Goal: Task Accomplishment & Management: Complete application form

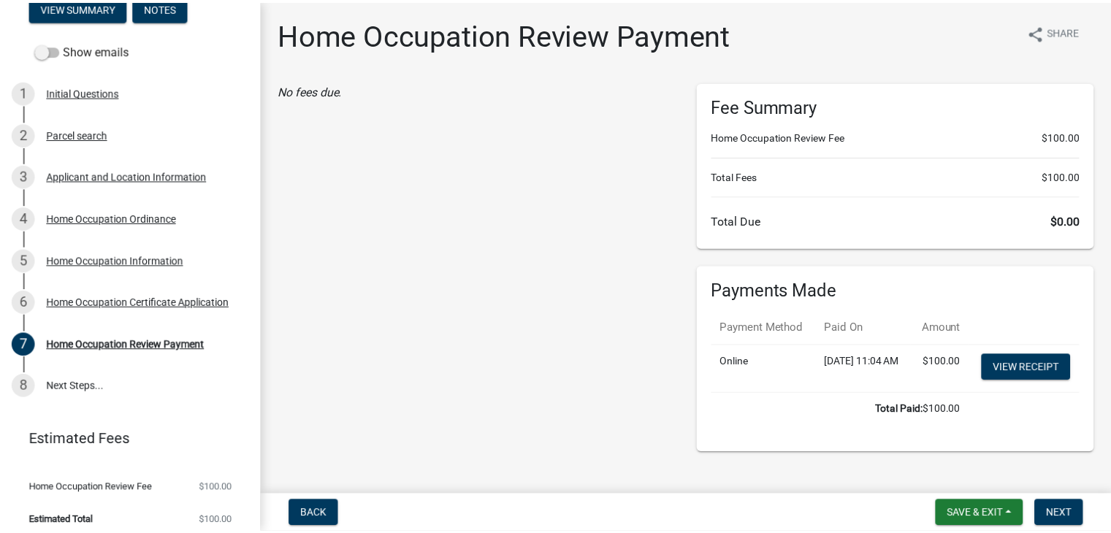
scroll to position [184, 0]
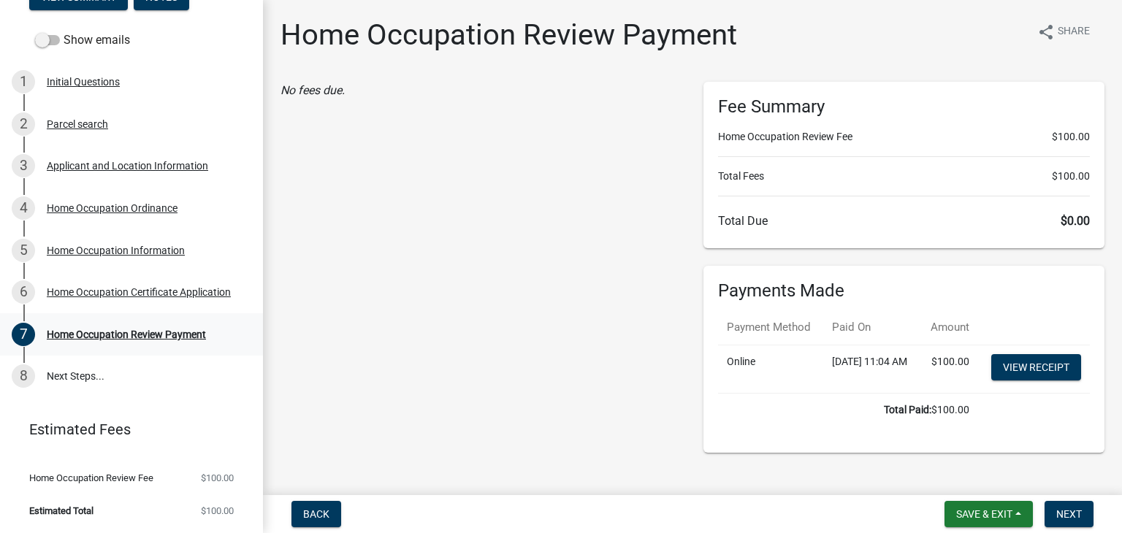
click at [66, 340] on div "7 Home Occupation Review Payment" at bounding box center [126, 334] width 228 height 23
click at [64, 379] on link "8 Next Steps..." at bounding box center [131, 377] width 263 height 42
click at [82, 335] on div "Home Occupation Review Payment" at bounding box center [126, 334] width 159 height 10
click at [79, 426] on link "Estimated Fees" at bounding box center [126, 429] width 228 height 29
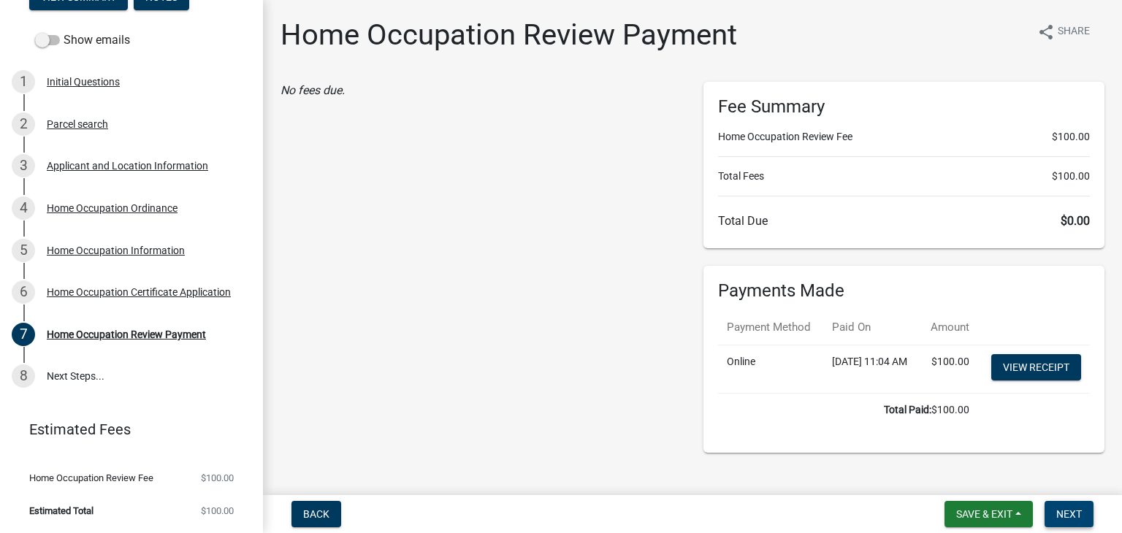
click at [1069, 513] on span "Next" at bounding box center [1069, 514] width 26 height 12
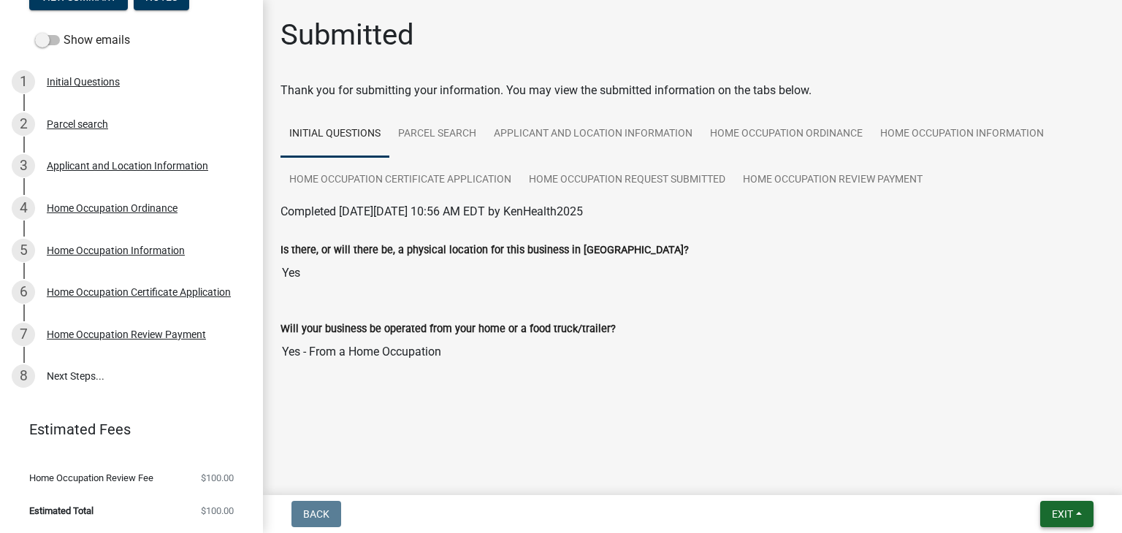
click at [1058, 524] on button "Exit" at bounding box center [1066, 514] width 53 height 26
click at [1029, 476] on button "Save & Exit" at bounding box center [1035, 476] width 117 height 35
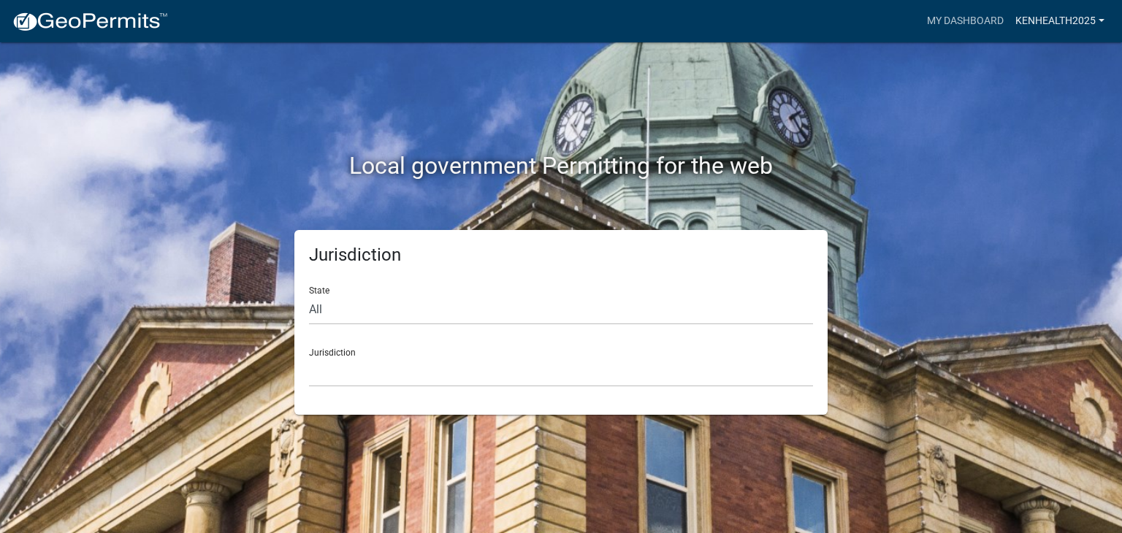
click at [1081, 21] on link "KenHealth2025" at bounding box center [1060, 21] width 101 height 28
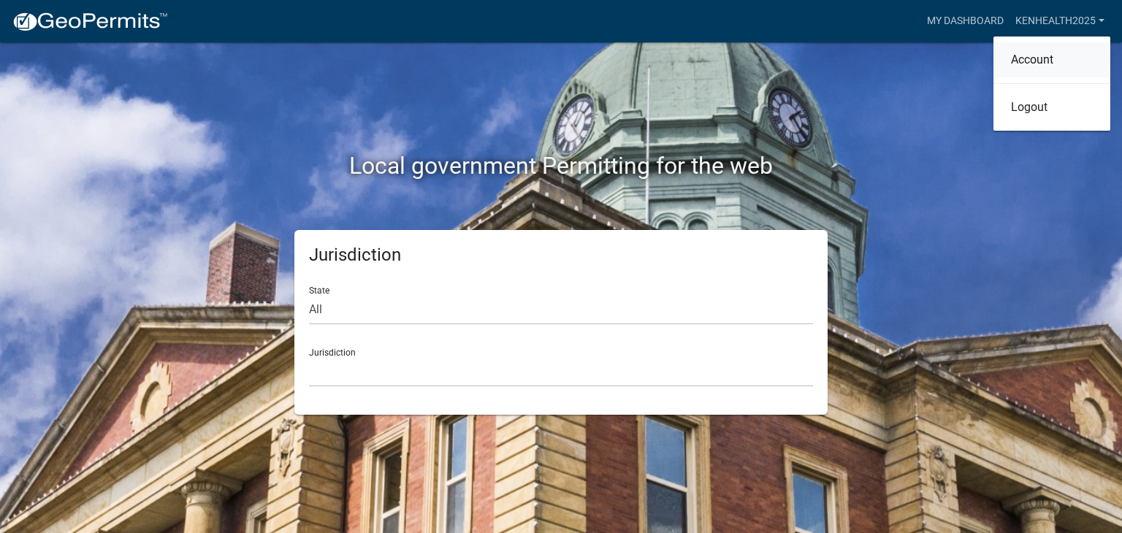
click at [1037, 70] on link "Account" at bounding box center [1051, 59] width 117 height 35
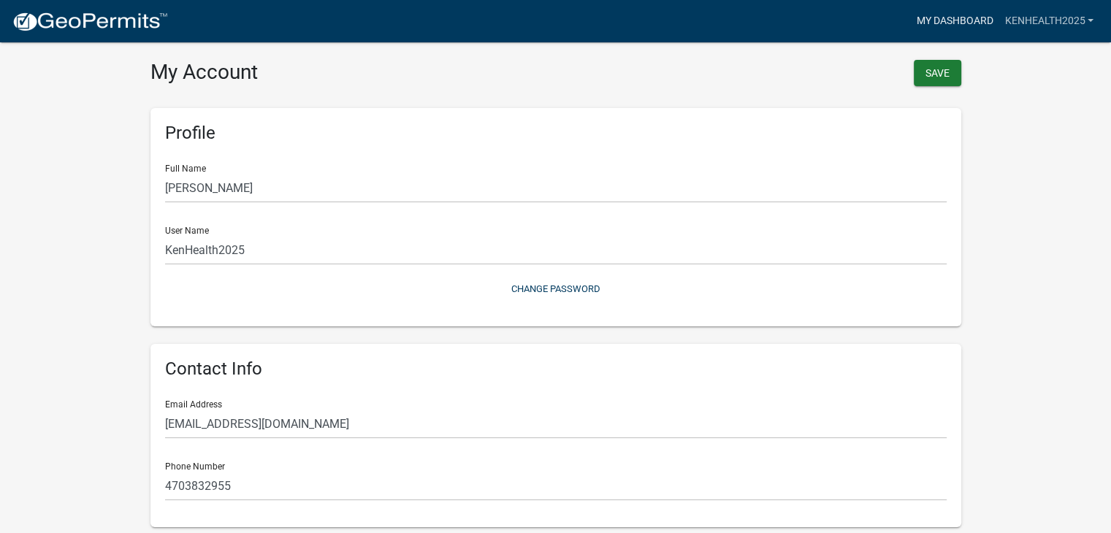
click at [955, 31] on link "My Dashboard" at bounding box center [954, 21] width 88 height 28
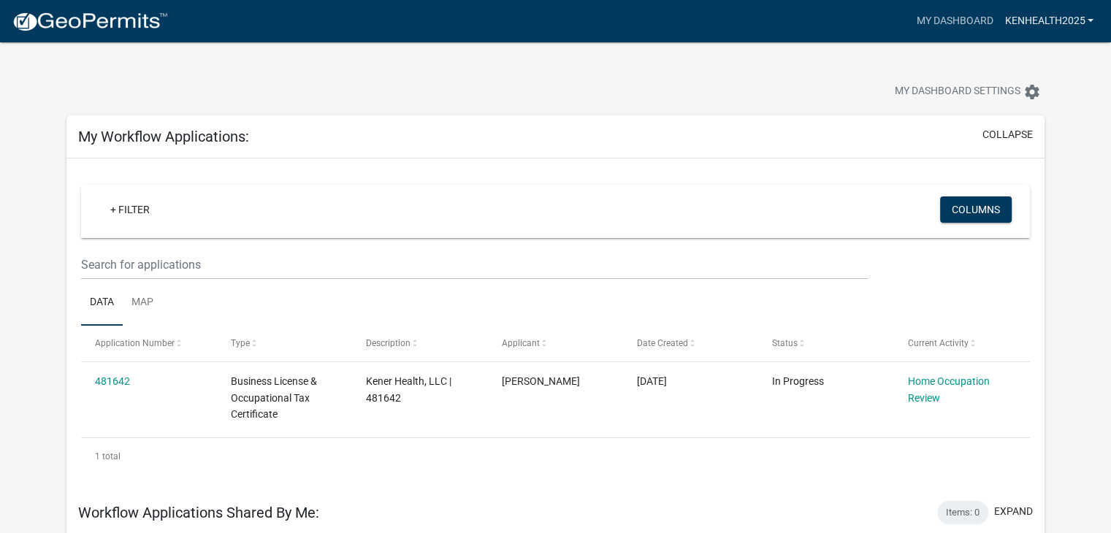
click at [1061, 19] on link "KenHealth2025" at bounding box center [1049, 21] width 101 height 28
click at [1011, 56] on link "Account" at bounding box center [1041, 59] width 117 height 35
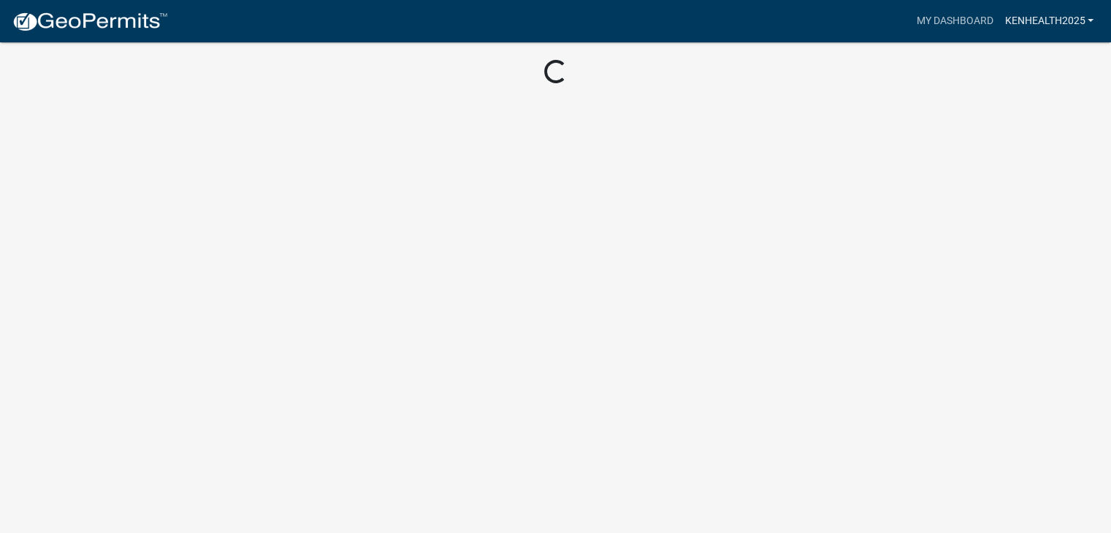
click at [1035, 18] on link "KenHealth2025" at bounding box center [1049, 21] width 101 height 28
click at [921, 18] on link "My Dashboard" at bounding box center [954, 21] width 88 height 28
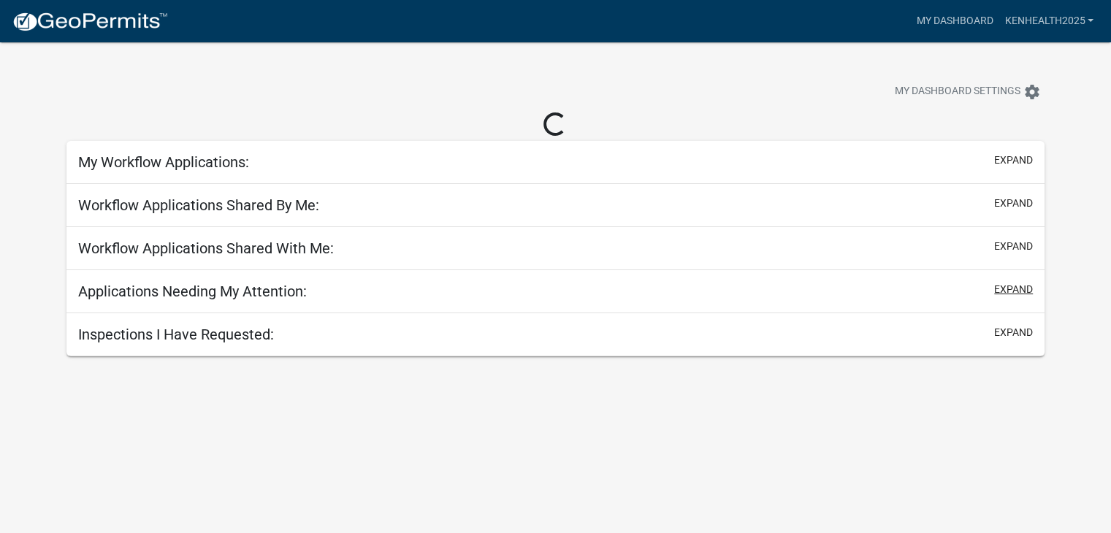
click at [1007, 286] on button "expand" at bounding box center [1013, 289] width 39 height 15
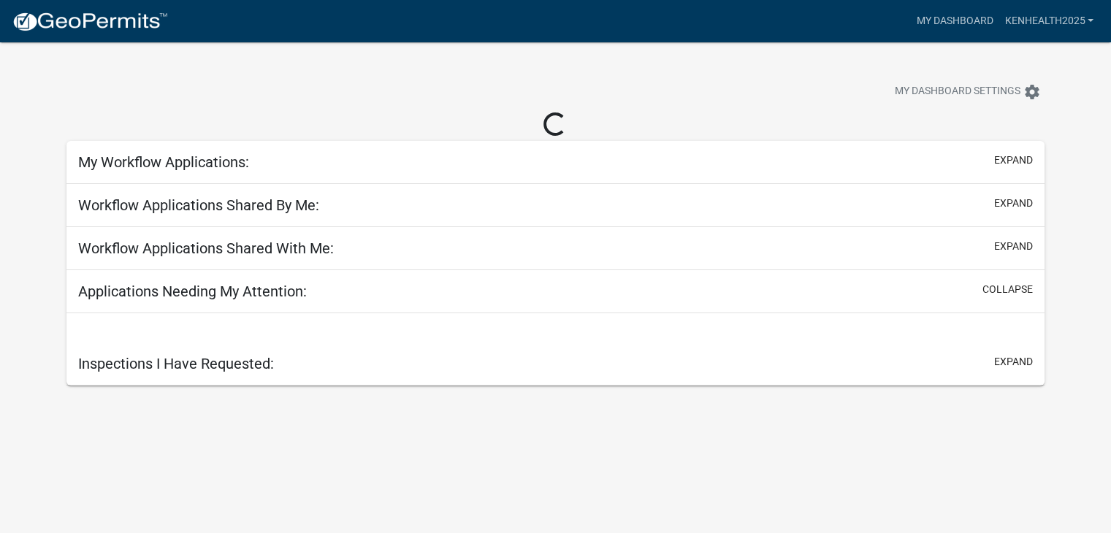
click at [109, 242] on h5 "Workflow Applications Shared With Me:" at bounding box center [206, 249] width 256 height 18
click at [88, 201] on h5 "Workflow Applications Shared By Me:" at bounding box center [198, 206] width 241 height 18
click at [98, 361] on h5 "Inspections I Have Requested:" at bounding box center [176, 364] width 196 height 18
click at [101, 202] on h5 "Workflow Applications Shared By Me:" at bounding box center [198, 206] width 241 height 18
click at [1000, 183] on div "My Workflow Applications: expand" at bounding box center [555, 162] width 978 height 43
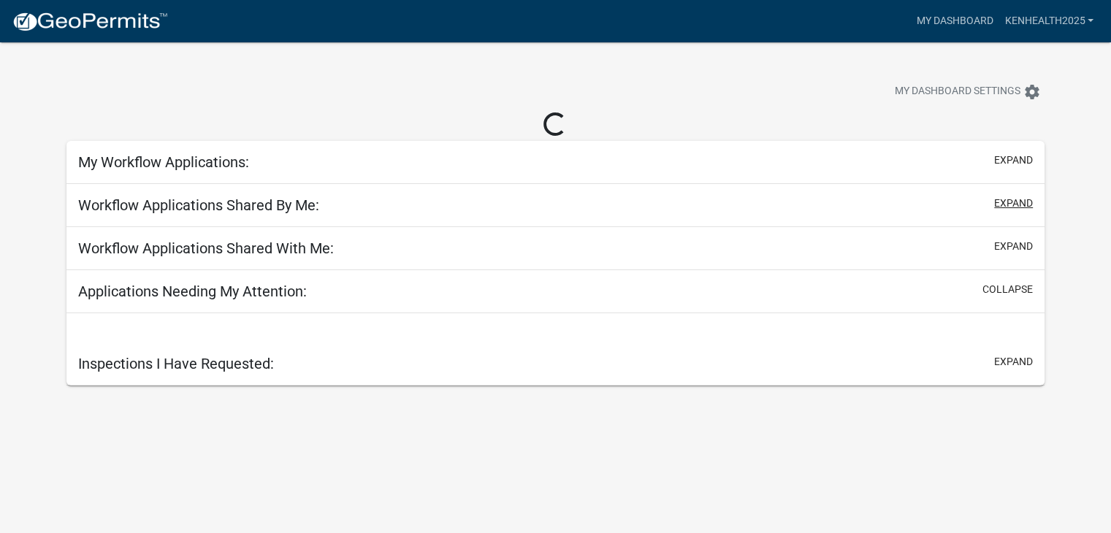
click at [999, 199] on button "expand" at bounding box center [1013, 203] width 39 height 15
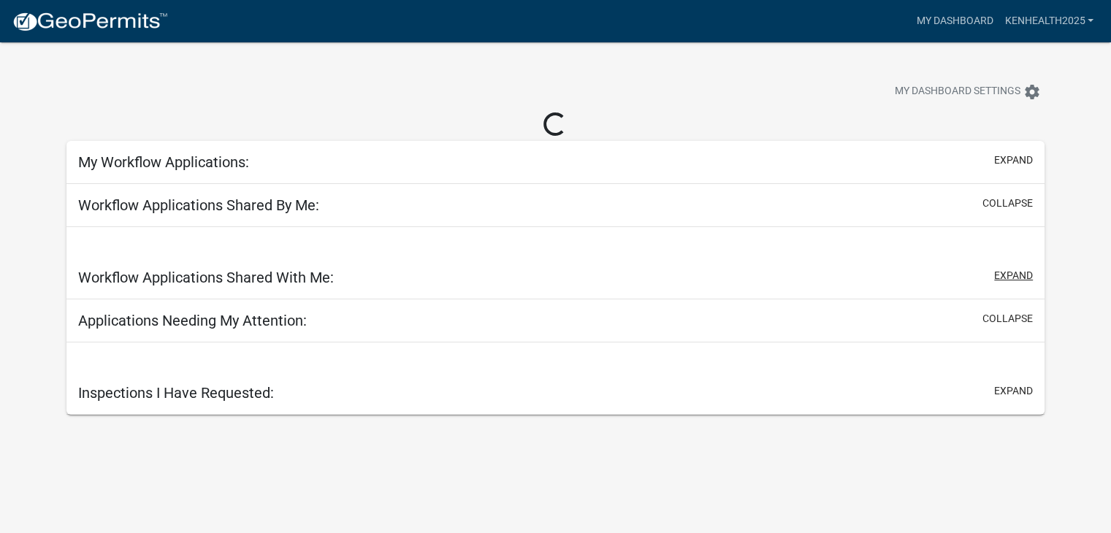
click at [998, 269] on button "expand" at bounding box center [1013, 275] width 39 height 15
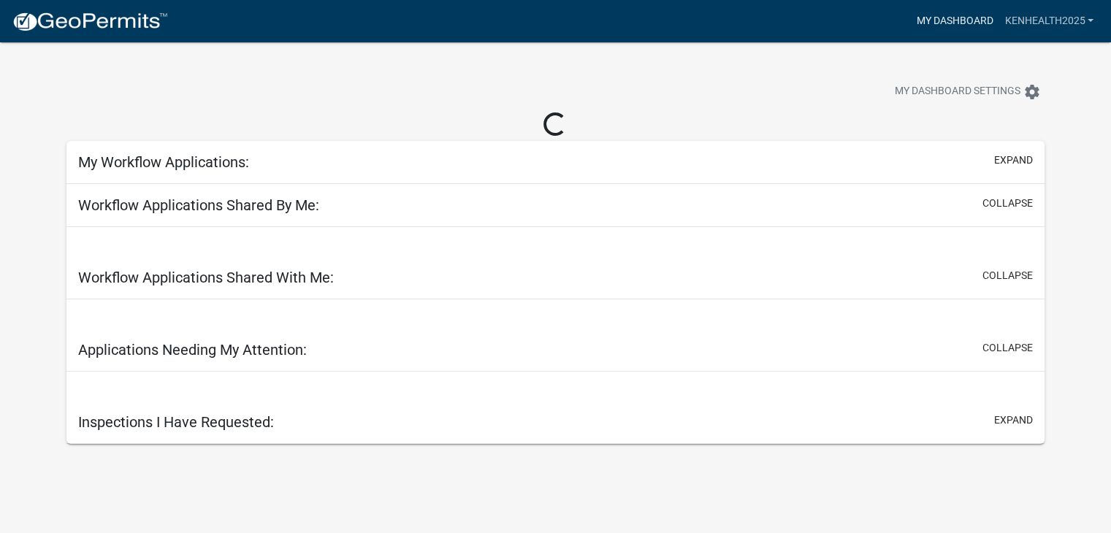
click at [924, 9] on link "My Dashboard" at bounding box center [954, 21] width 88 height 28
click at [920, 25] on link "My Dashboard" at bounding box center [954, 21] width 88 height 28
click at [920, 89] on span "My Dashboard Settings" at bounding box center [958, 92] width 126 height 18
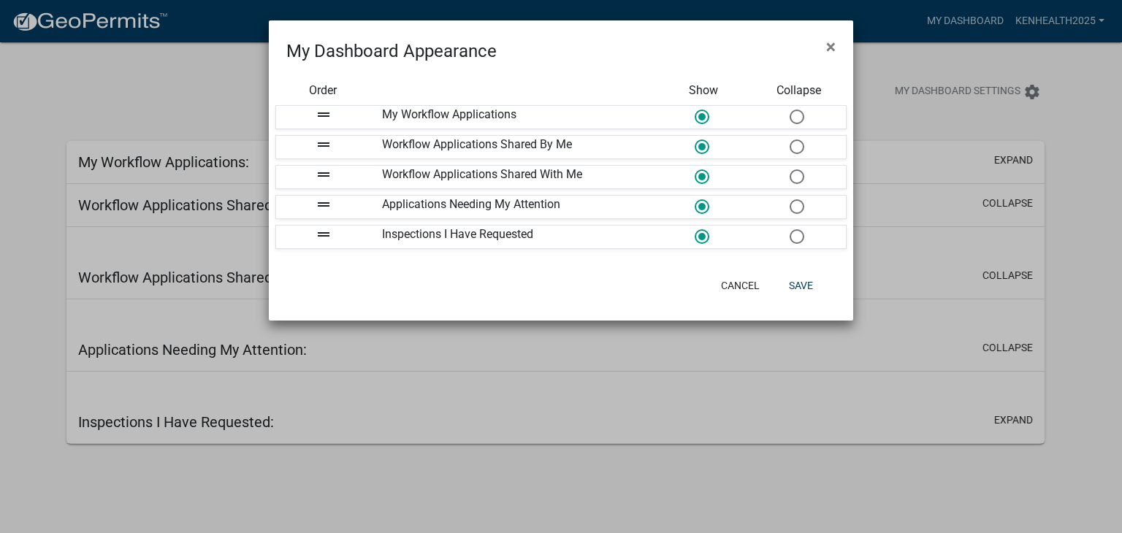
click at [74, 61] on ngb-modal-window "My Dashboard Appearance × Order Show Collapse drag_handle My Workflow Applicati…" at bounding box center [561, 266] width 1122 height 533
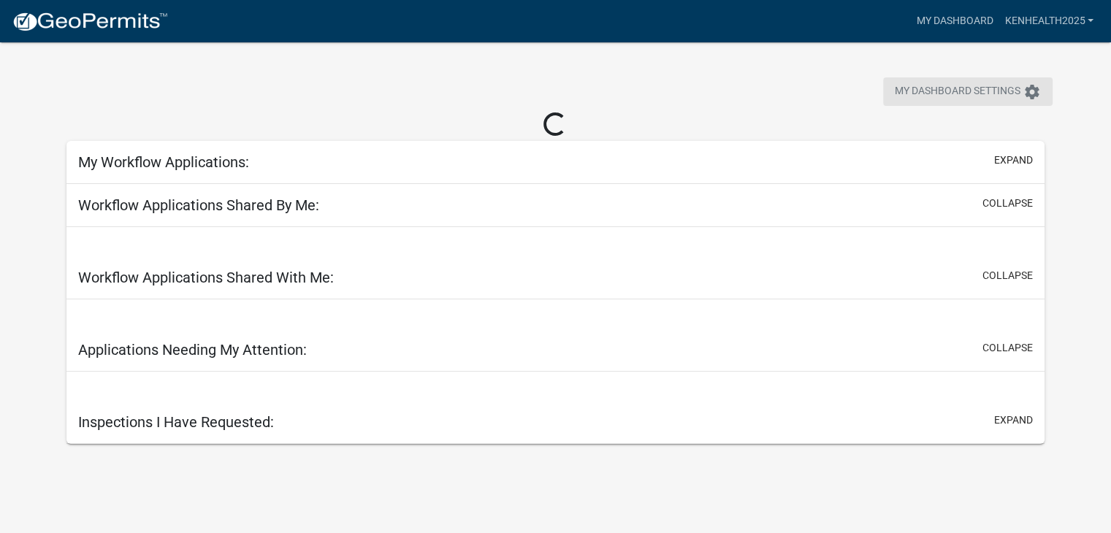
click at [937, 86] on span "My Dashboard Settings" at bounding box center [958, 92] width 126 height 18
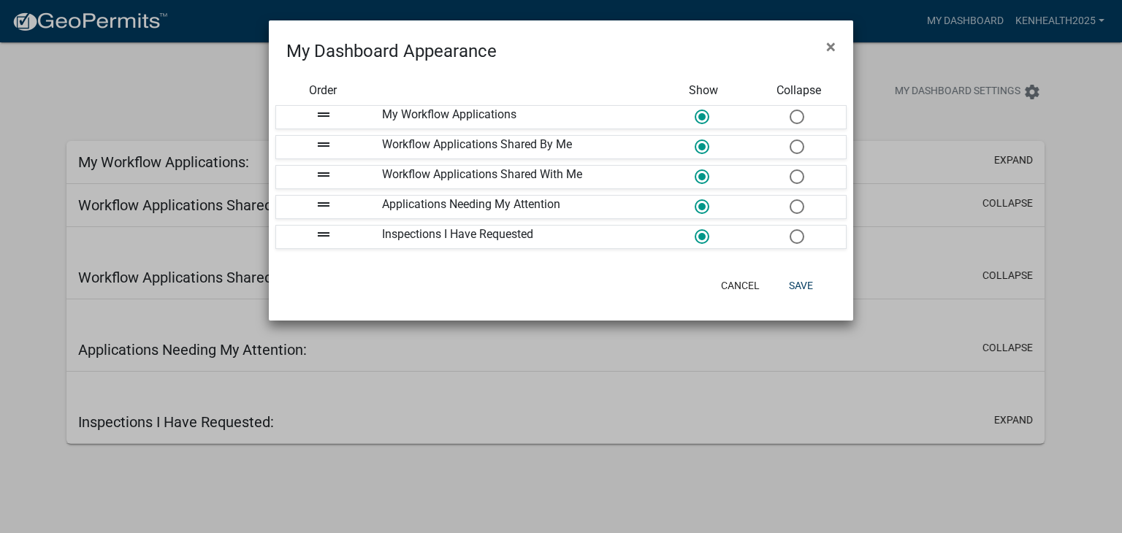
click at [888, 50] on ngb-modal-window "My Dashboard Appearance × Order Show Collapse drag_handle My Workflow Applicati…" at bounding box center [561, 266] width 1122 height 533
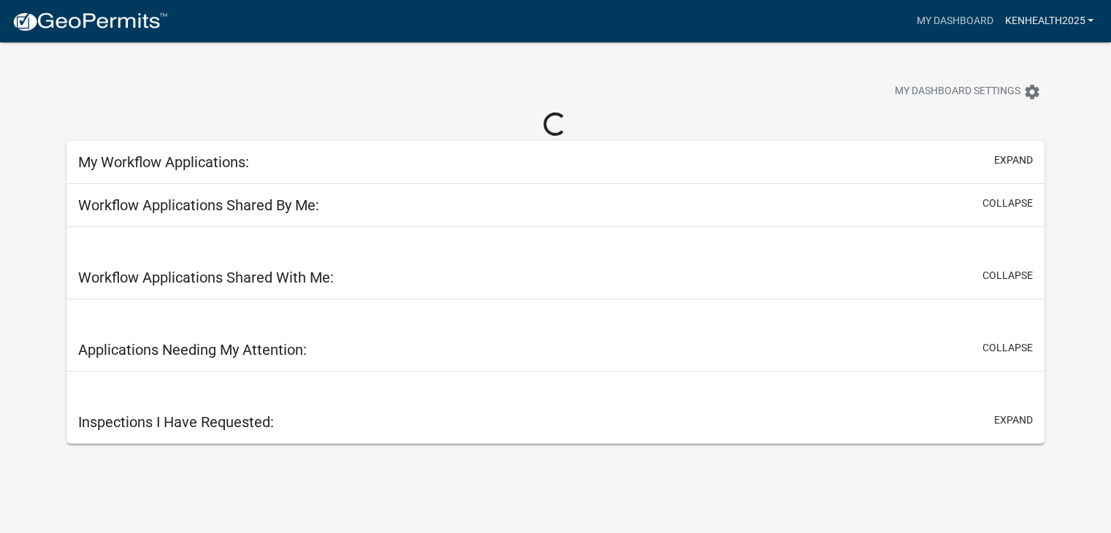
click at [1013, 7] on link "KenHealth2025" at bounding box center [1049, 21] width 101 height 28
click at [996, 73] on link "Account" at bounding box center [1041, 59] width 117 height 35
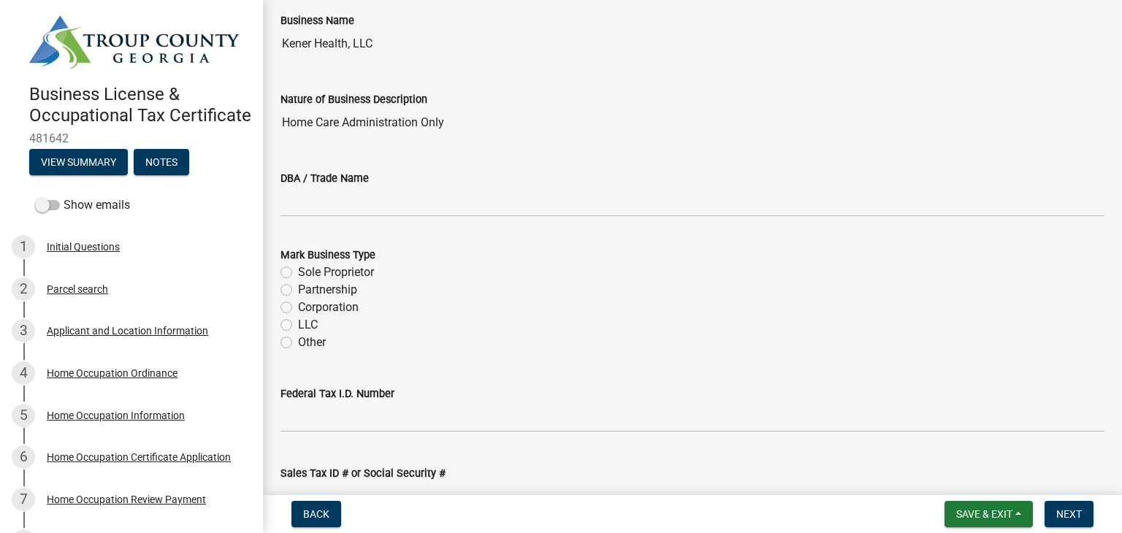
scroll to position [98, 0]
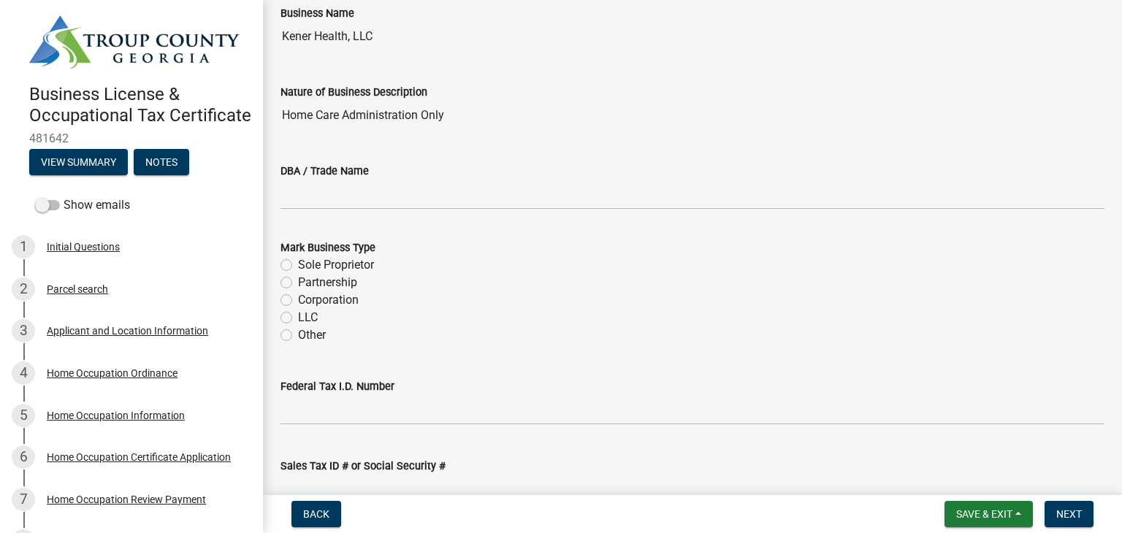
click at [298, 328] on label "Other" at bounding box center [312, 336] width 28 height 18
click at [298, 328] on input "Other" at bounding box center [302, 331] width 9 height 9
radio input "true"
click at [298, 313] on label "LLC" at bounding box center [308, 318] width 20 height 18
click at [298, 313] on input "LLC" at bounding box center [302, 313] width 9 height 9
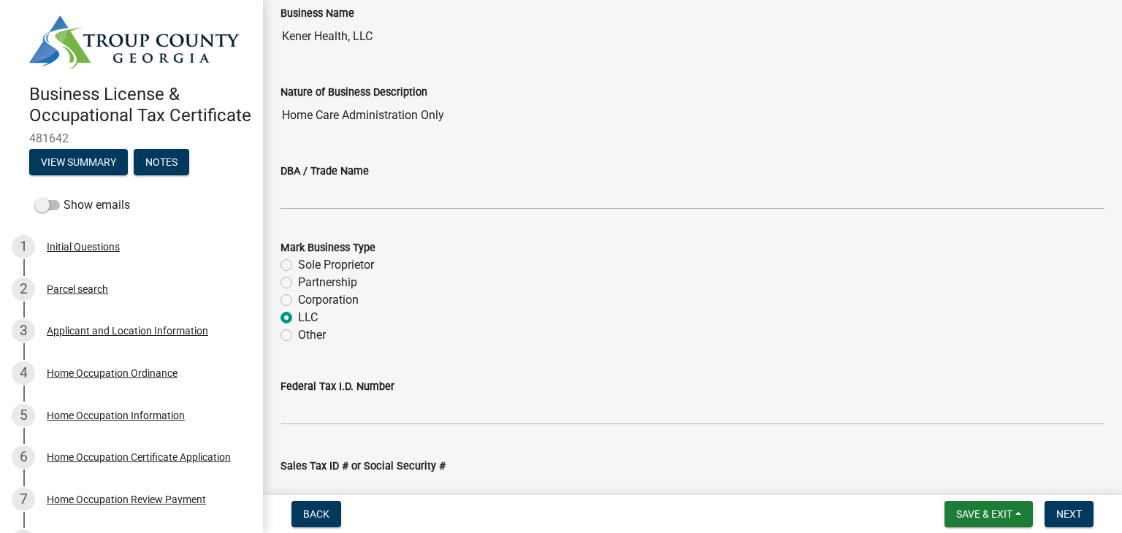
radio input "true"
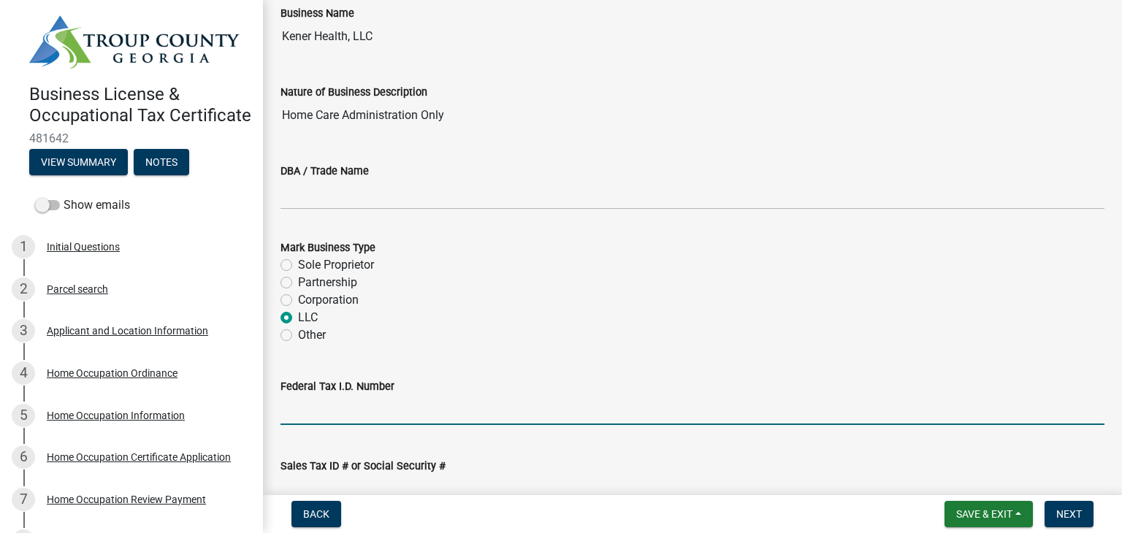
click at [285, 407] on input "Federal Tax I.D. Number" at bounding box center [693, 410] width 824 height 30
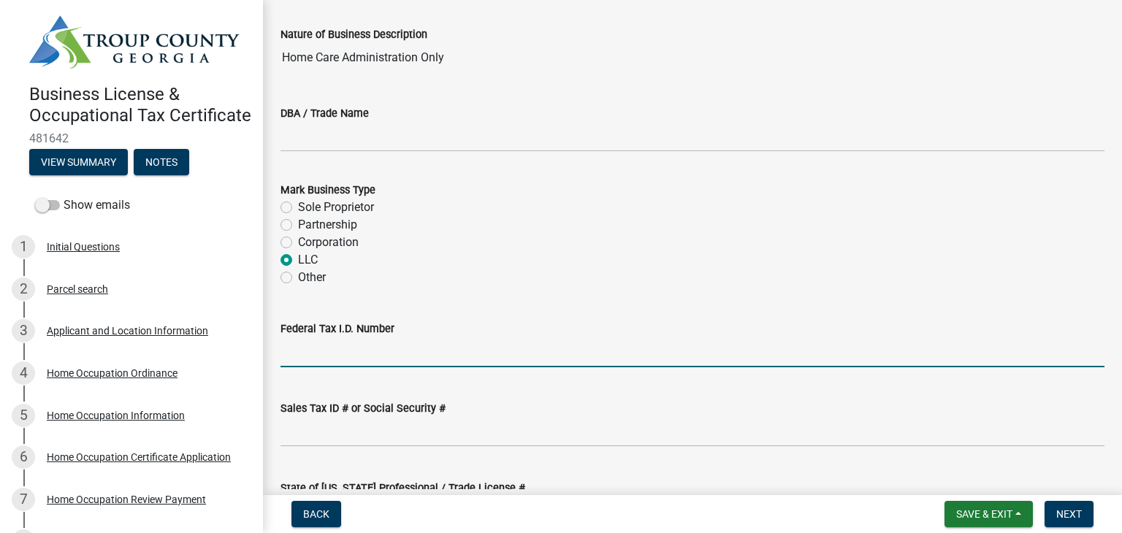
scroll to position [190, 0]
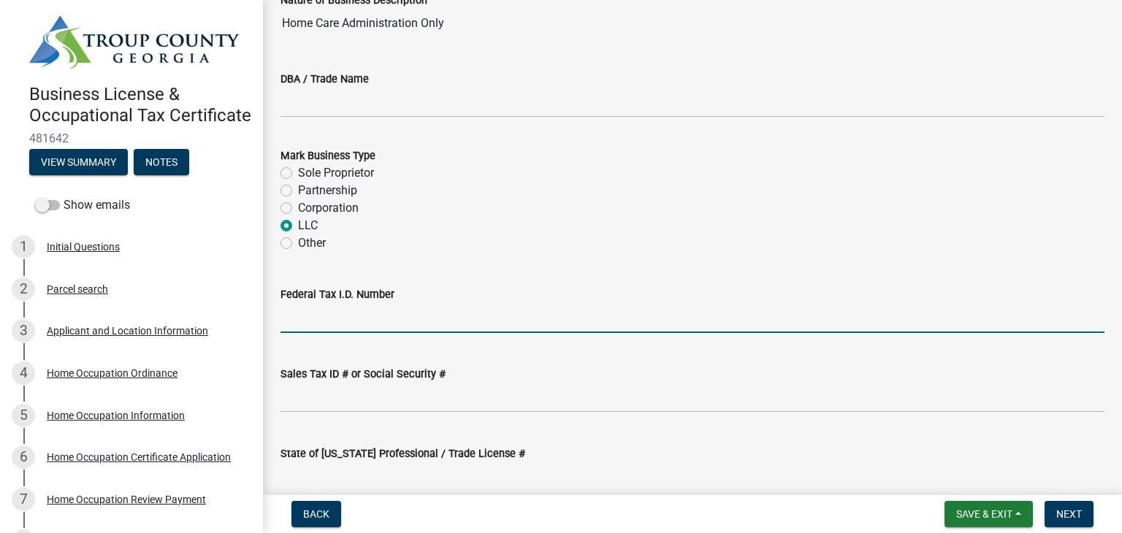
click at [354, 320] on input "Federal Tax I.D. Number" at bounding box center [693, 318] width 824 height 30
type input "33-1398489"
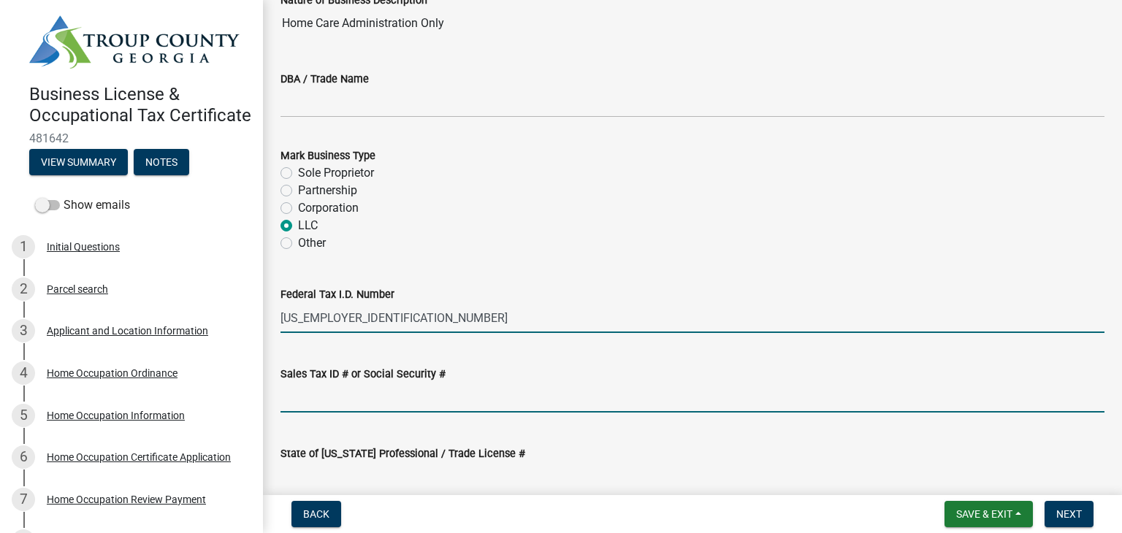
click at [418, 402] on input "Sales Tax ID # or Social Security #" at bounding box center [693, 398] width 824 height 30
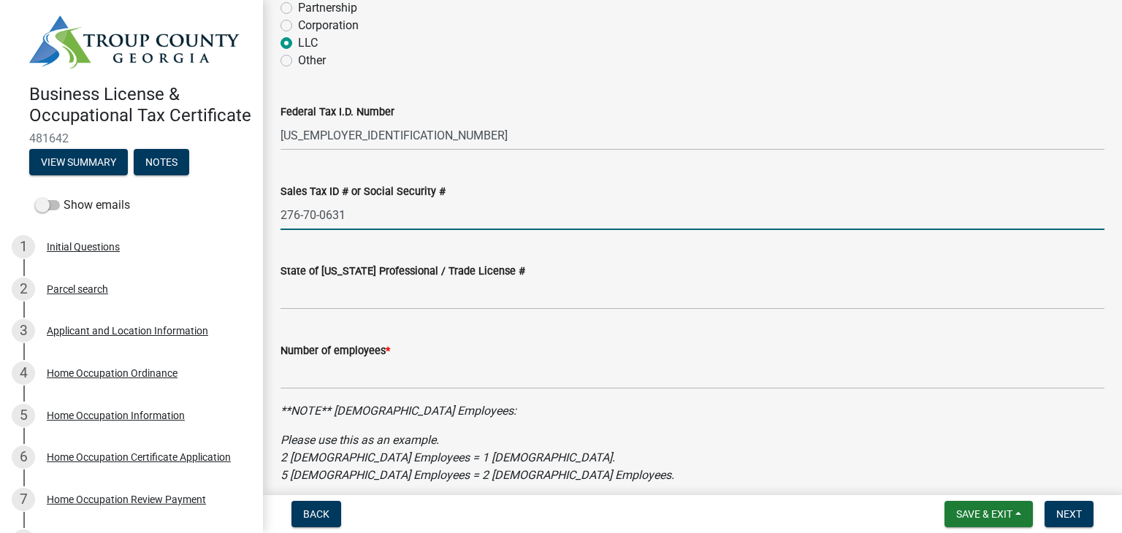
scroll to position [374, 0]
type input "276-70-0631"
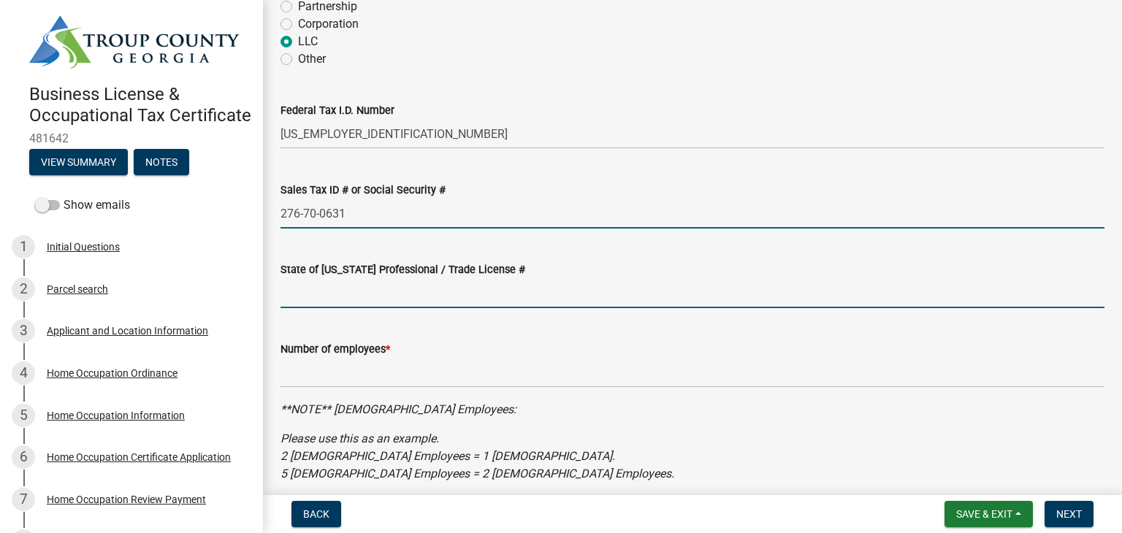
click at [438, 289] on input "State of Georgia Professional / Trade License #" at bounding box center [693, 293] width 824 height 30
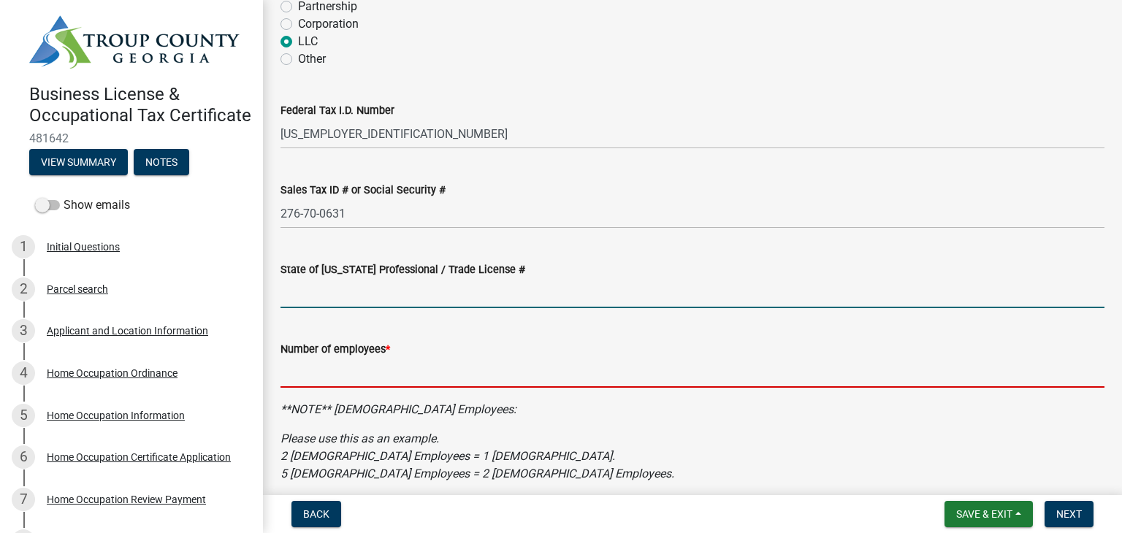
click at [328, 367] on input "text" at bounding box center [693, 373] width 824 height 30
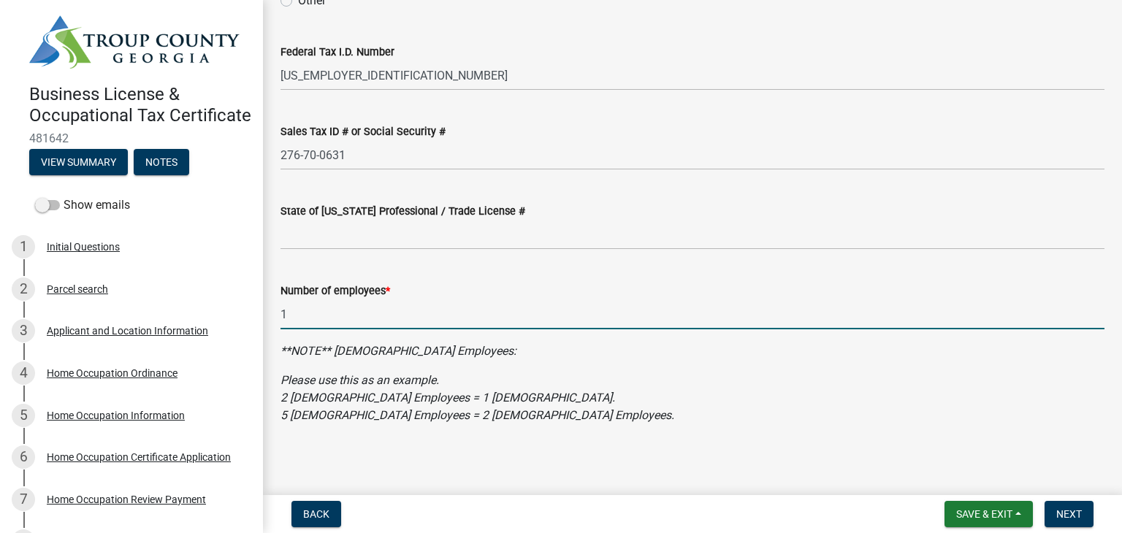
scroll to position [435, 0]
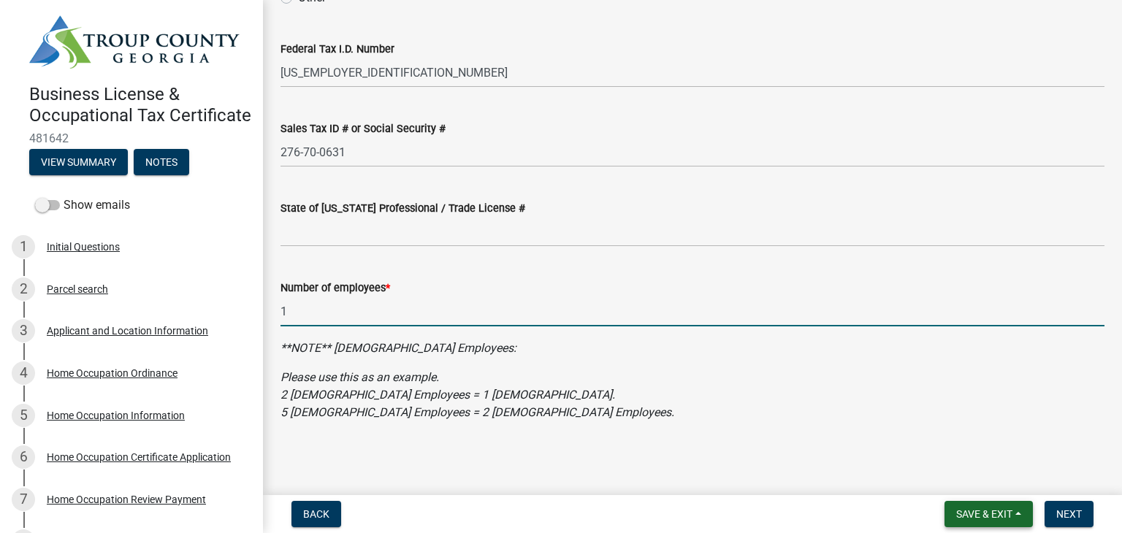
type input "1"
click at [979, 512] on span "Save & Exit" at bounding box center [984, 514] width 56 height 12
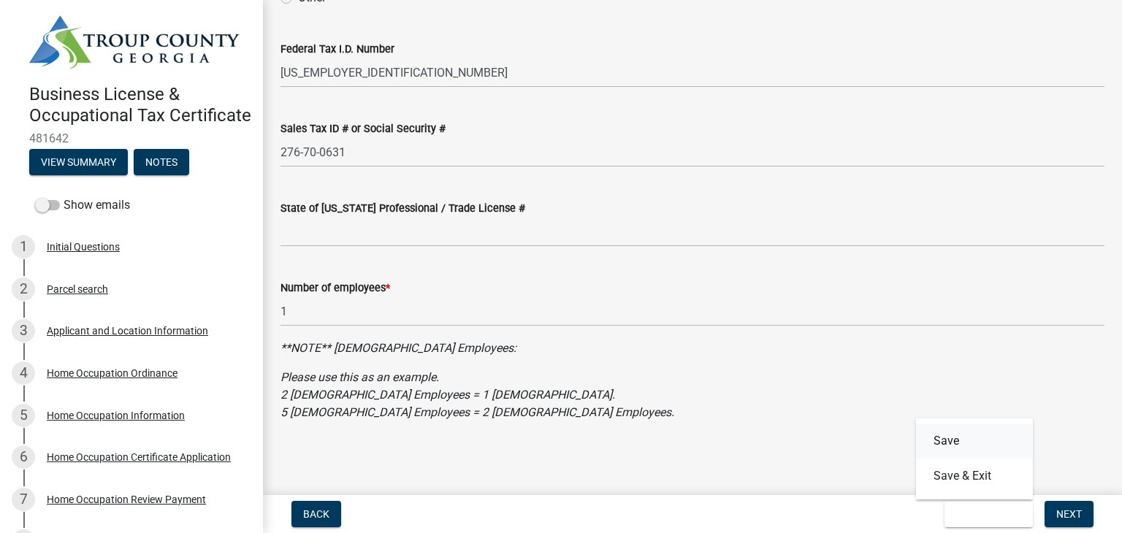
click at [952, 441] on button "Save" at bounding box center [974, 441] width 117 height 35
click at [1067, 514] on span "Next" at bounding box center [1069, 514] width 26 height 12
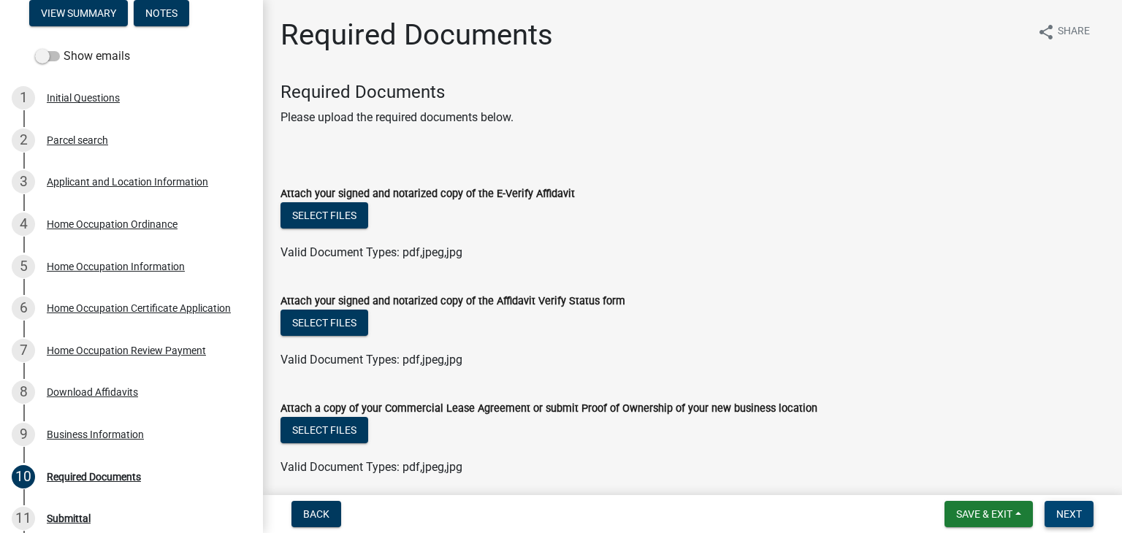
scroll to position [152, 0]
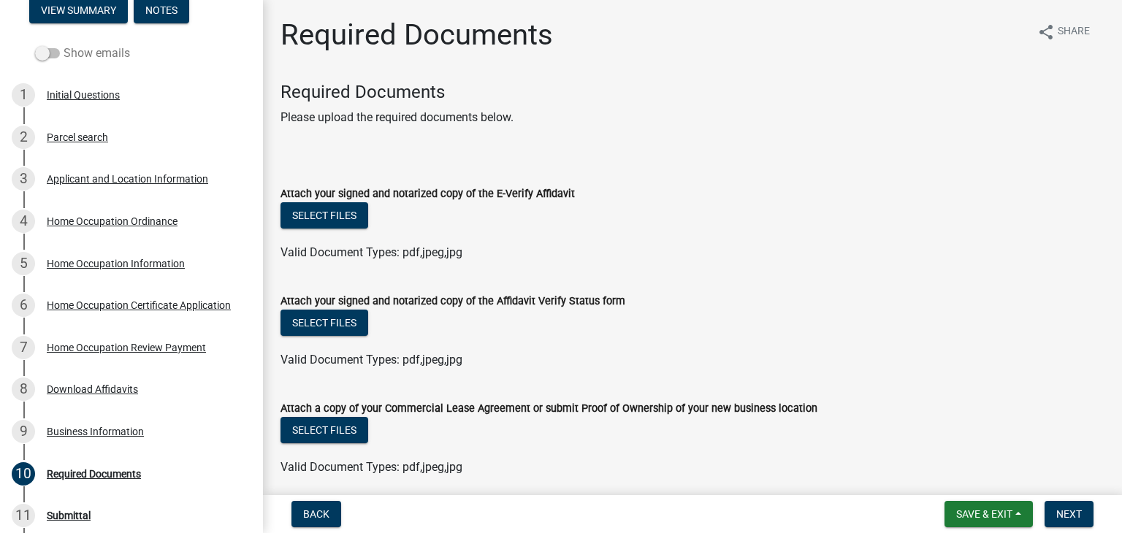
click at [41, 58] on span at bounding box center [47, 53] width 25 height 10
click at [64, 45] on input "Show emails" at bounding box center [64, 45] width 0 height 0
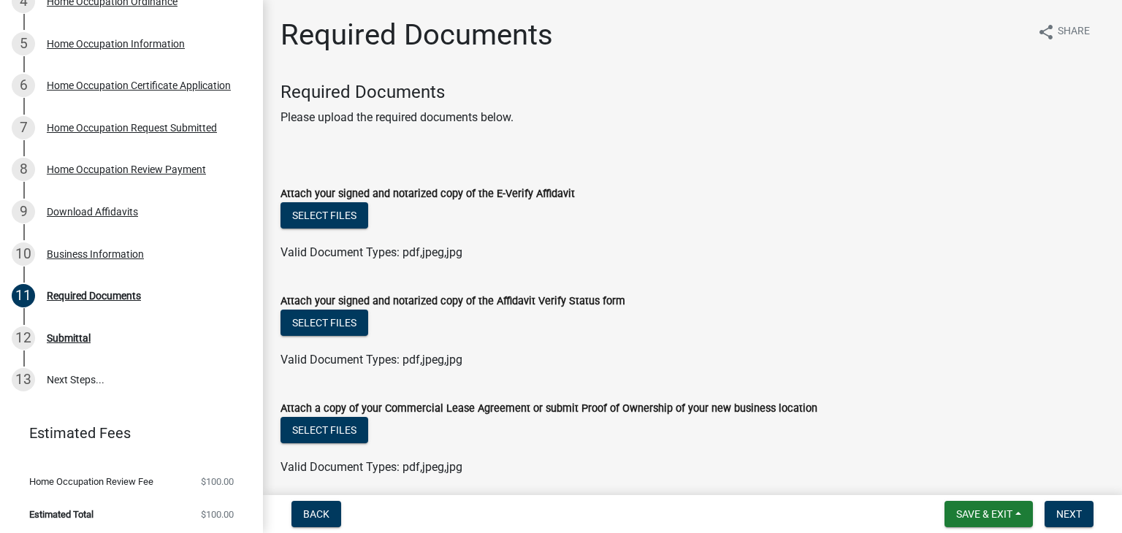
scroll to position [394, 0]
